Goal: Task Accomplishment & Management: Use online tool/utility

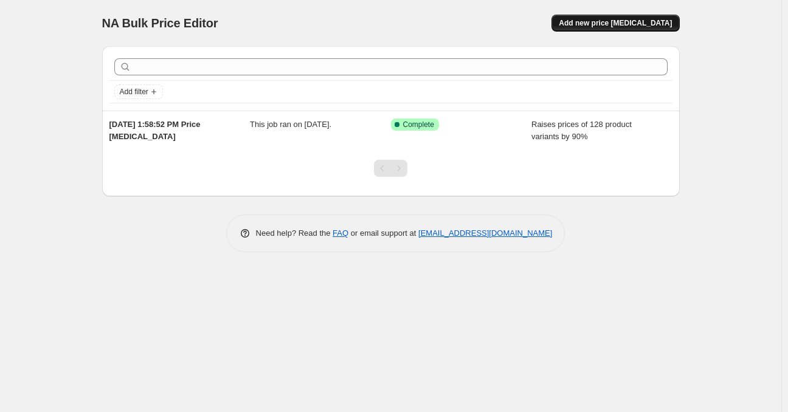
click at [633, 18] on button "Add new price [MEDICAL_DATA]" at bounding box center [615, 23] width 128 height 17
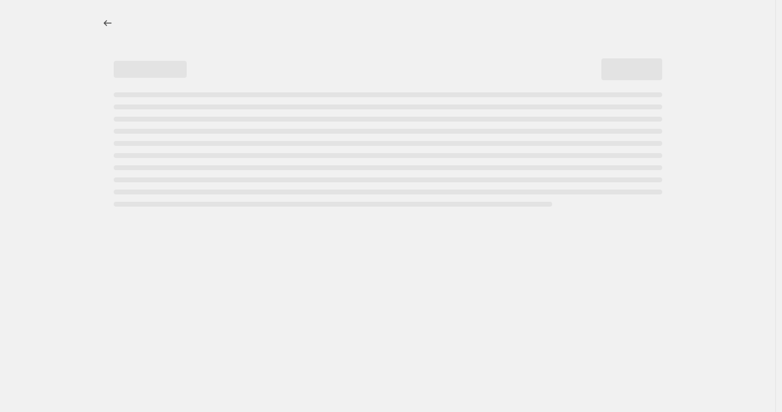
select select "percentage"
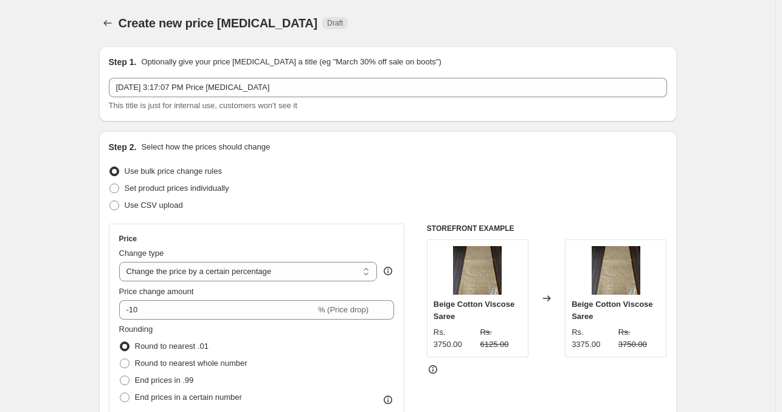
click at [571, 25] on div "Create new price [MEDICAL_DATA] Draft" at bounding box center [387, 23] width 577 height 17
click at [114, 21] on icon "Price change jobs" at bounding box center [107, 23] width 12 height 12
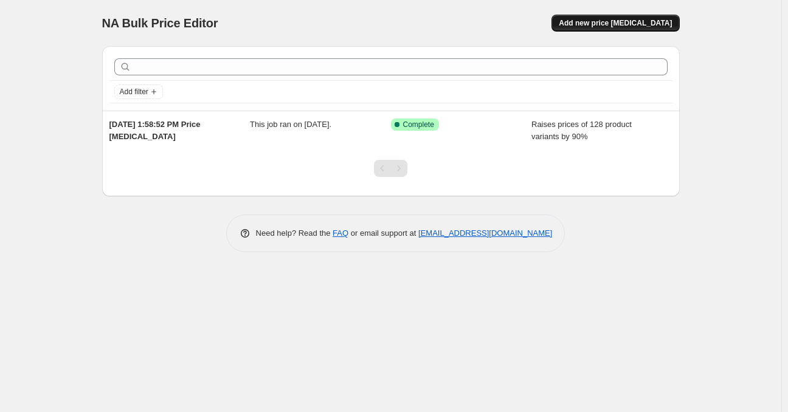
click at [617, 24] on span "Add new price [MEDICAL_DATA]" at bounding box center [614, 23] width 113 height 10
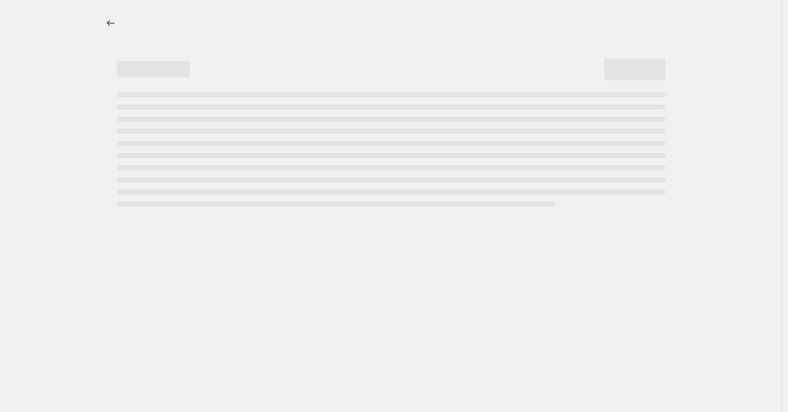
select select "percentage"
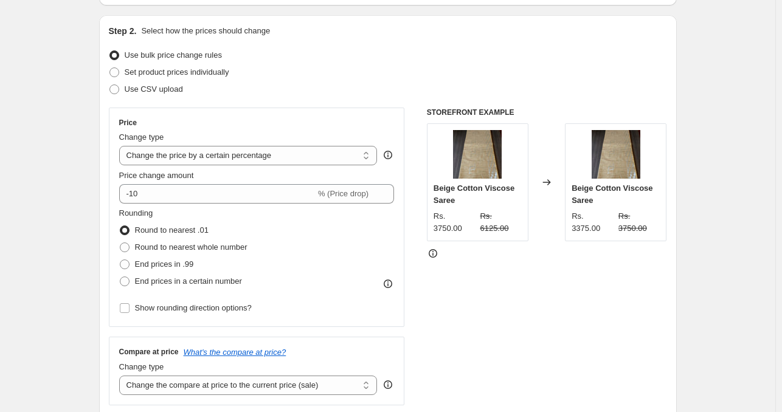
scroll to position [170, 0]
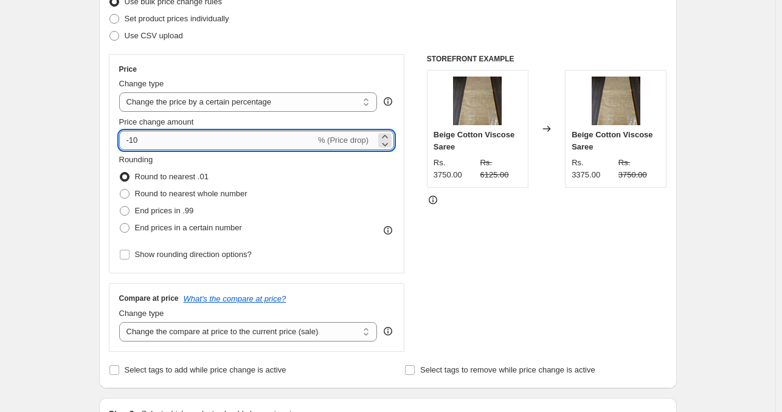
click at [153, 145] on input "-10" at bounding box center [217, 140] width 196 height 19
type input "-1"
type input "-50"
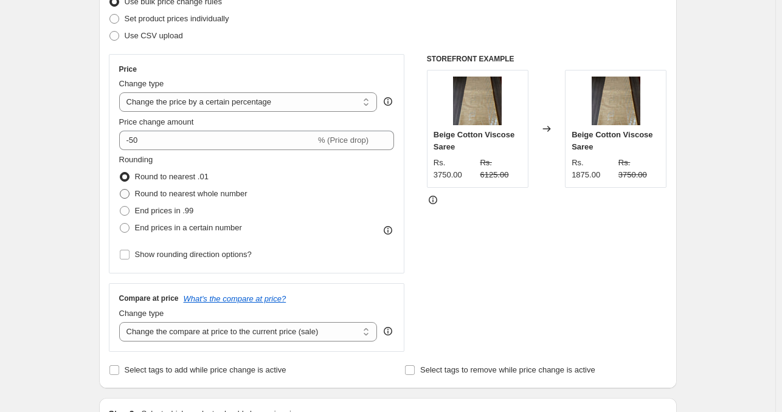
click at [129, 194] on span at bounding box center [125, 194] width 10 height 10
click at [120, 190] on input "Round to nearest whole number" at bounding box center [120, 189] width 1 height 1
radio input "true"
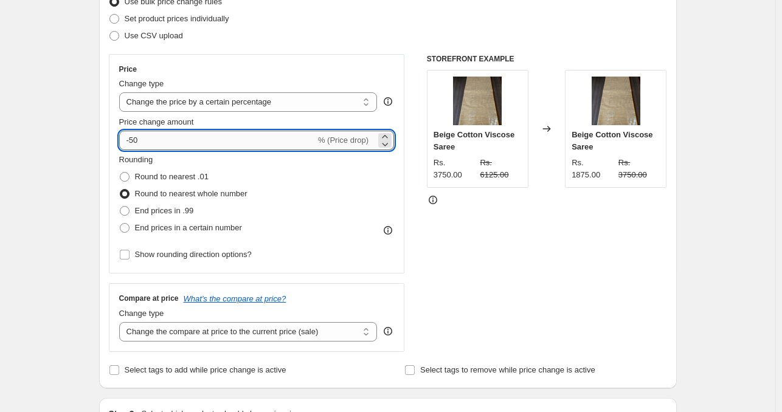
click at [148, 140] on input "-50" at bounding box center [217, 140] width 196 height 19
type input "-5"
type input "-6"
type input "-70"
click at [129, 211] on span at bounding box center [125, 211] width 10 height 10
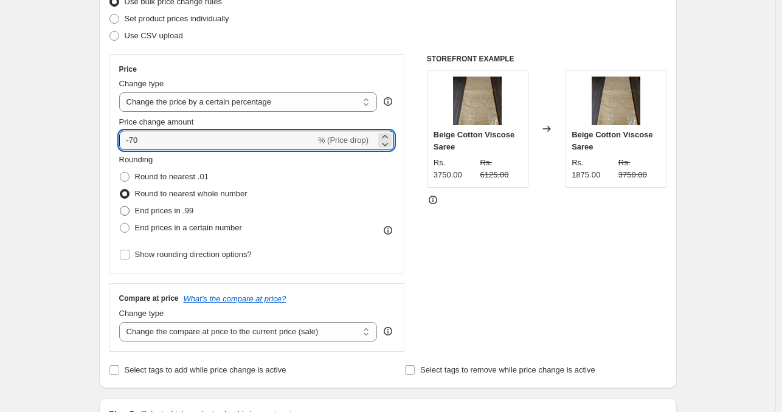
click at [120, 207] on input "End prices in .99" at bounding box center [120, 206] width 1 height 1
radio input "true"
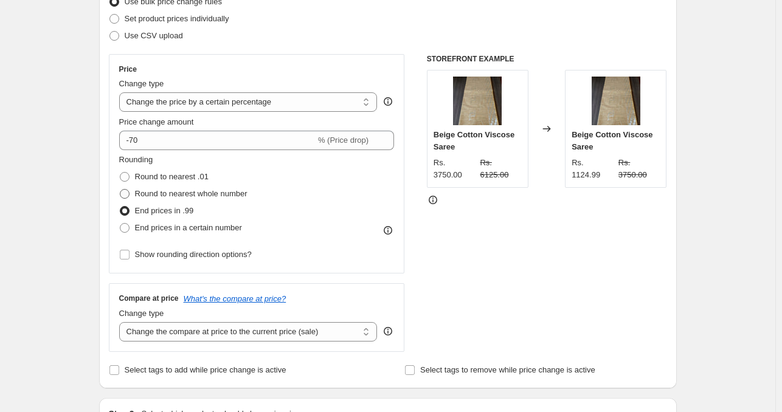
click at [128, 196] on span at bounding box center [125, 194] width 10 height 10
click at [120, 190] on input "Round to nearest whole number" at bounding box center [120, 189] width 1 height 1
radio input "true"
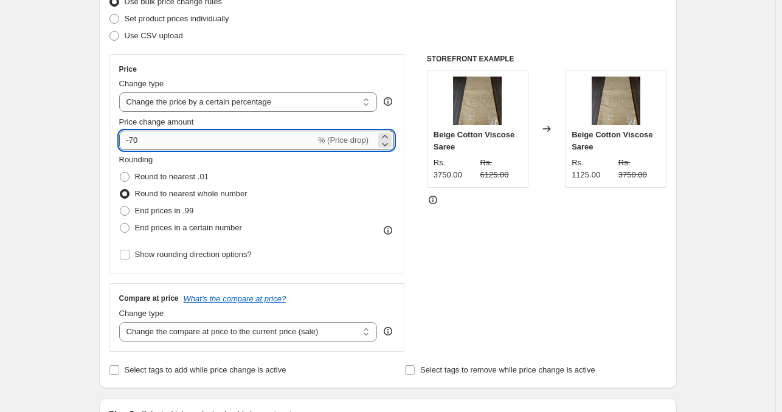
click at [151, 143] on input "-70" at bounding box center [217, 140] width 196 height 19
type input "-7"
type input "-20"
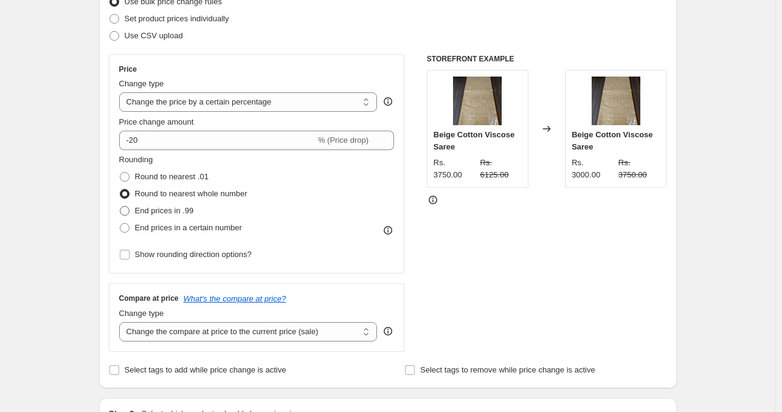
click at [127, 206] on span at bounding box center [125, 211] width 10 height 10
click at [120, 206] on input "End prices in .99" at bounding box center [120, 206] width 1 height 1
radio input "true"
click at [126, 195] on span at bounding box center [125, 194] width 10 height 10
click at [120, 190] on input "Round to nearest whole number" at bounding box center [120, 189] width 1 height 1
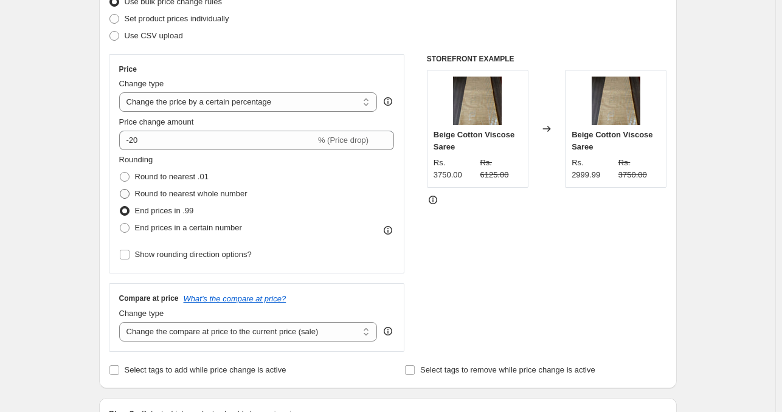
radio input "true"
click at [125, 214] on span at bounding box center [125, 211] width 10 height 10
click at [120, 207] on input "End prices in .99" at bounding box center [120, 206] width 1 height 1
radio input "true"
click at [129, 190] on span at bounding box center [125, 194] width 10 height 10
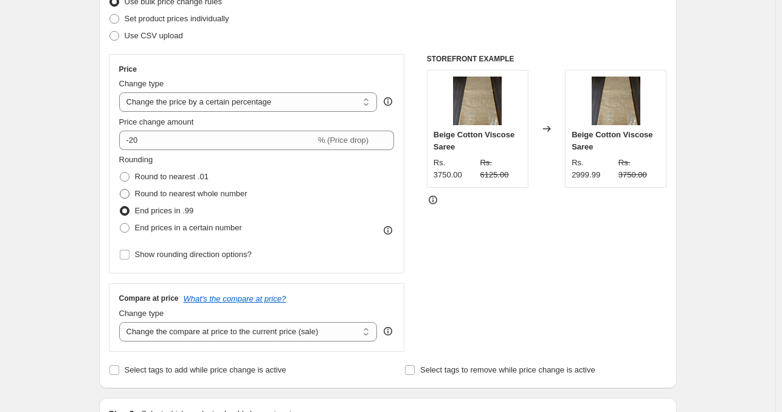
click at [120, 190] on input "Round to nearest whole number" at bounding box center [120, 189] width 1 height 1
radio input "true"
click at [128, 223] on span at bounding box center [125, 228] width 10 height 10
click at [120, 223] on input "End prices in a certain number" at bounding box center [120, 223] width 1 height 1
radio input "true"
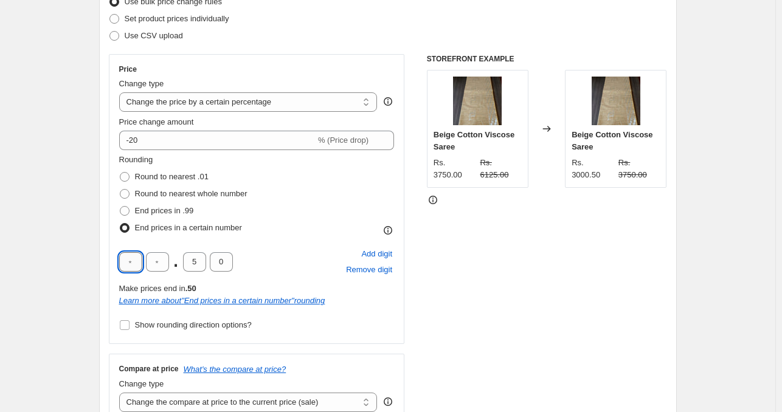
click at [129, 266] on input "text" at bounding box center [130, 261] width 23 height 19
type input "5"
type input "0"
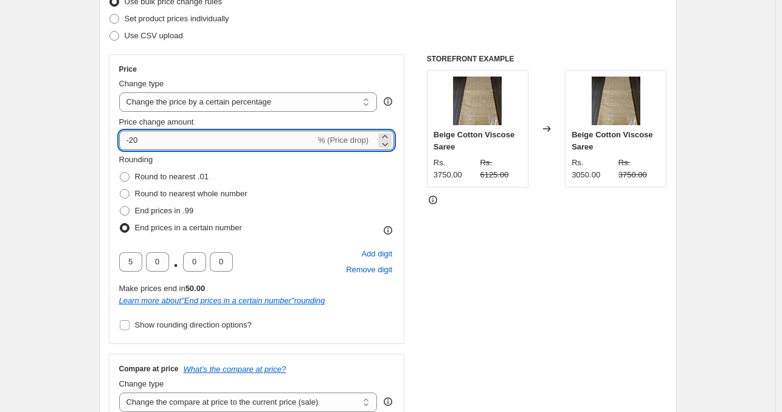
click at [149, 139] on input "-20" at bounding box center [217, 140] width 196 height 19
type input "-2"
type input "-21"
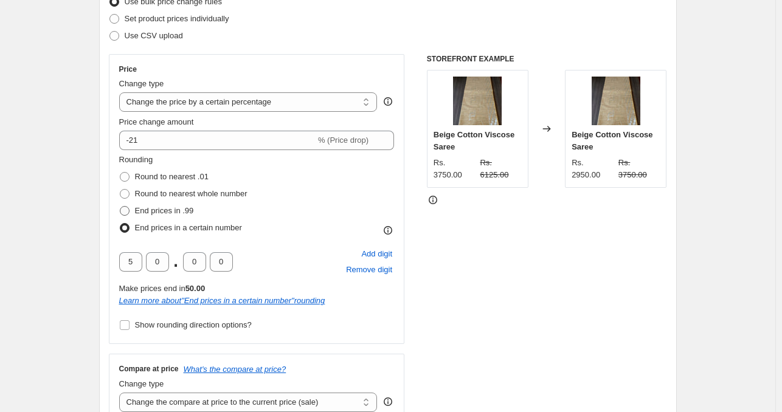
click at [129, 216] on label "End prices in .99" at bounding box center [156, 210] width 75 height 17
click at [120, 207] on input "End prices in .99" at bounding box center [120, 206] width 1 height 1
radio input "true"
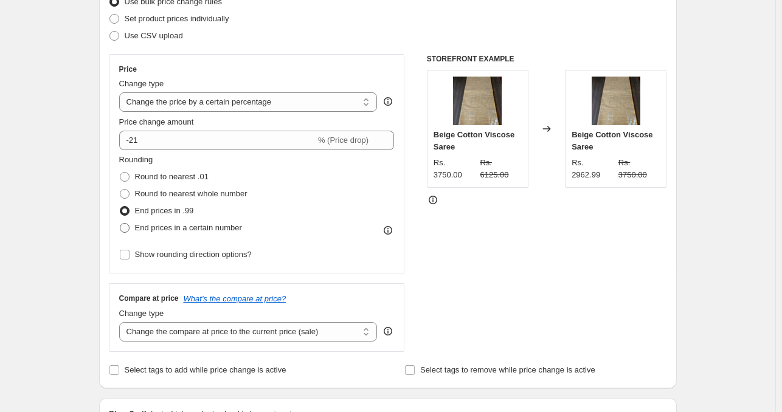
click at [126, 236] on label "End prices in a certain number" at bounding box center [180, 227] width 123 height 17
click at [120, 224] on input "End prices in a certain number" at bounding box center [120, 223] width 1 height 1
radio input "true"
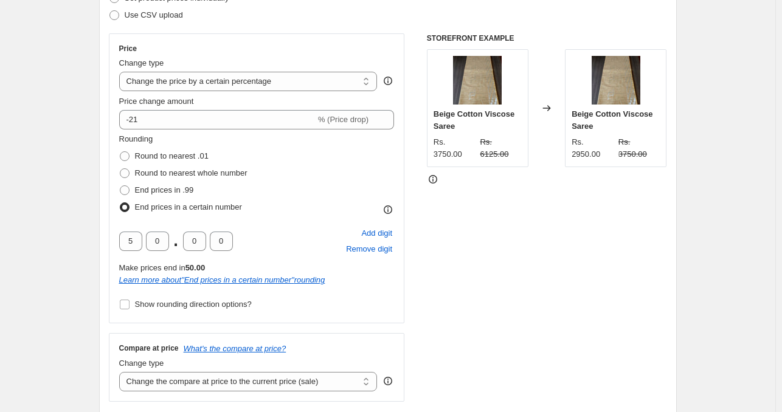
scroll to position [377, 0]
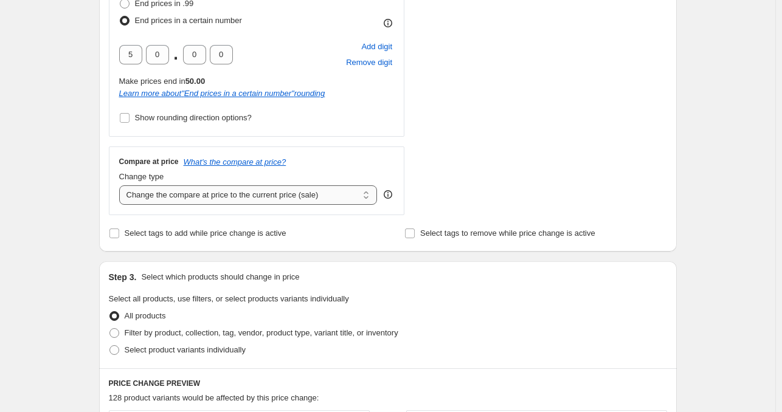
click at [322, 195] on select "Change the compare at price to the current price (sale) Change the compare at p…" at bounding box center [248, 194] width 258 height 19
select select "no_change"
click at [122, 185] on select "Change the compare at price to the current price (sale) Change the compare at p…" at bounding box center [248, 194] width 258 height 19
click at [489, 172] on div "STOREFRONT EXAMPLE Beige Cotton Viscose Saree Rs. 3750.00 Rs. 6125.00 Changed t…" at bounding box center [547, 31] width 240 height 368
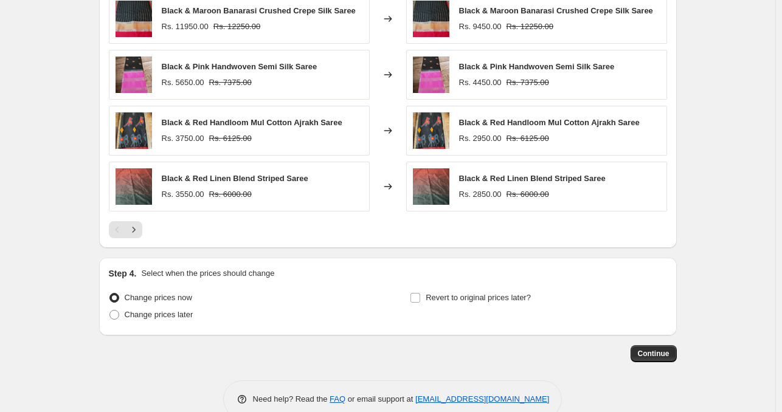
scroll to position [861, 0]
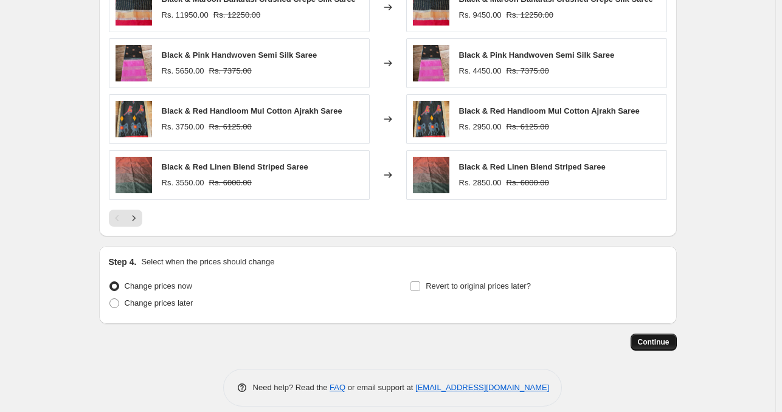
click at [653, 346] on span "Continue" at bounding box center [654, 342] width 32 height 10
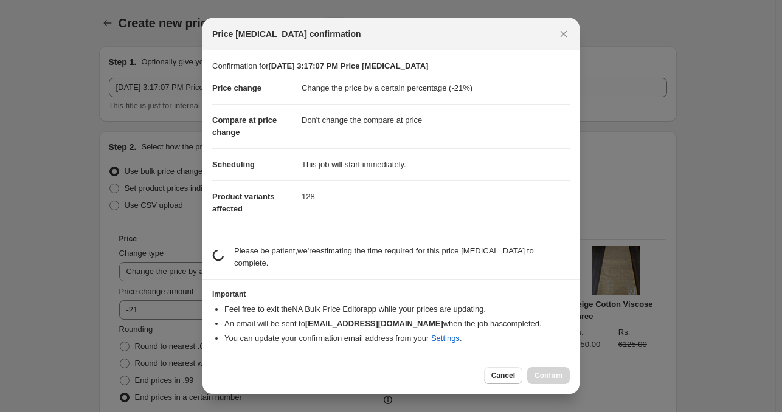
scroll to position [0, 0]
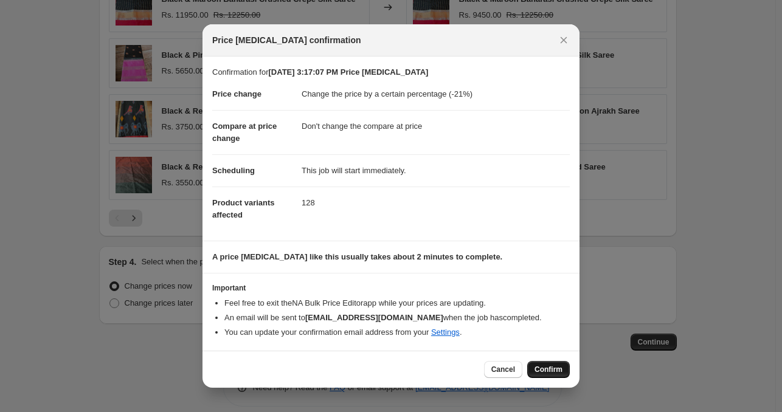
click at [552, 374] on span "Confirm" at bounding box center [548, 370] width 28 height 10
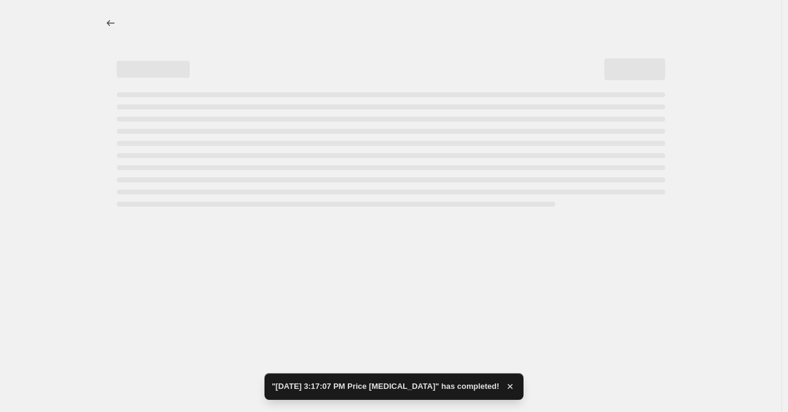
select select "percentage"
select select "no_change"
